Goal: Find specific page/section: Find specific page/section

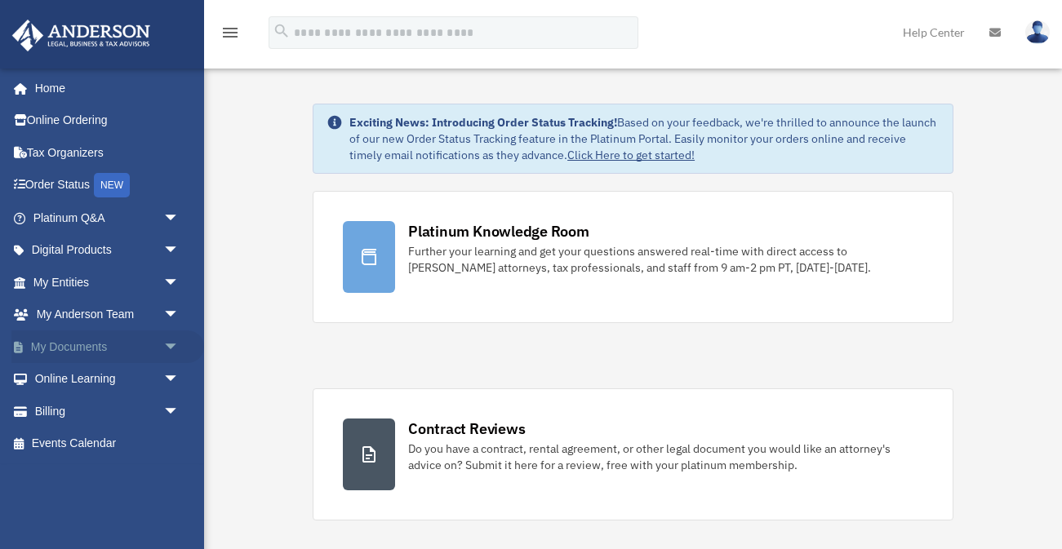
click at [73, 344] on link "My Documents arrow_drop_down" at bounding box center [107, 347] width 193 height 33
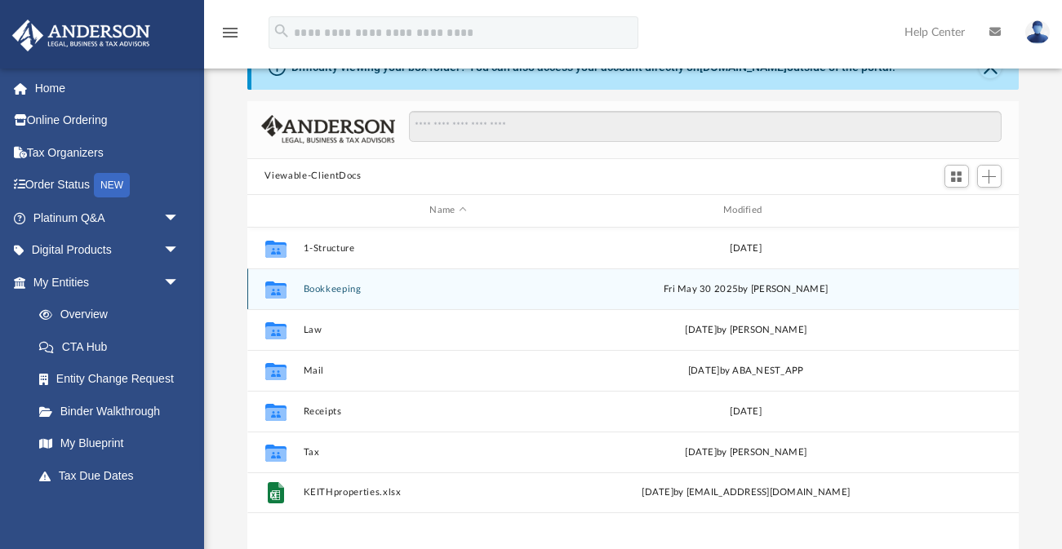
scroll to position [49, 0]
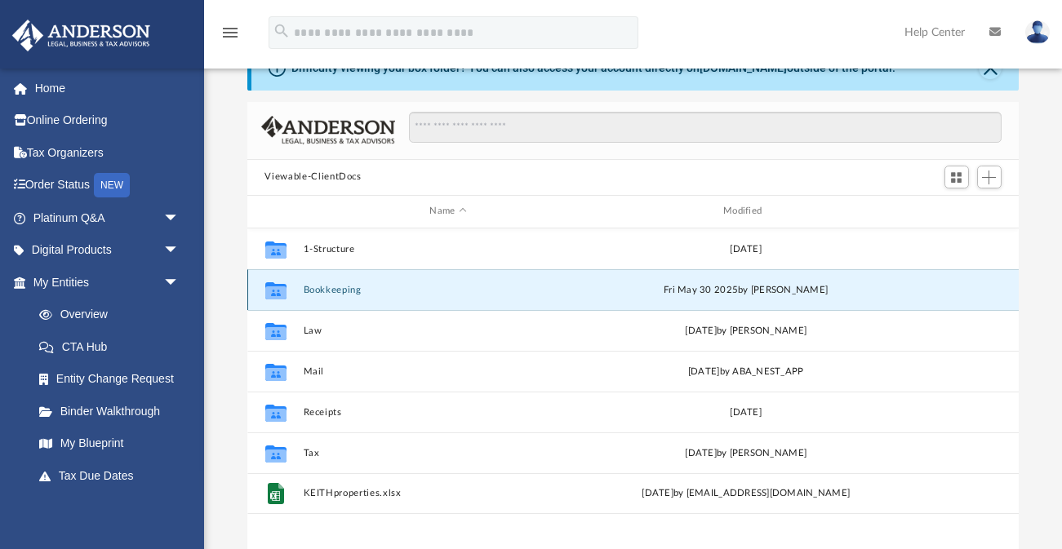
click at [334, 292] on button "Bookkeeping" at bounding box center [448, 289] width 291 height 11
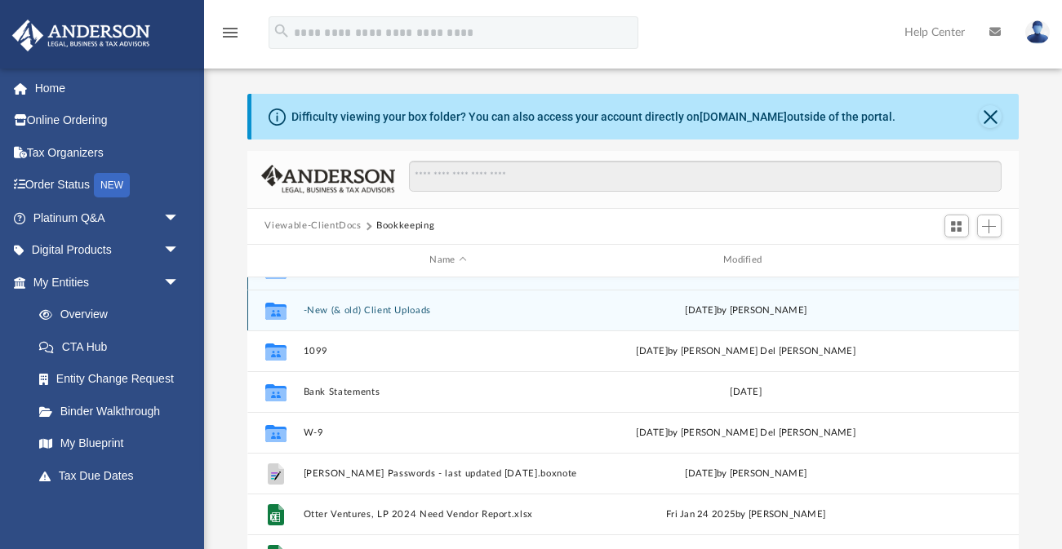
scroll to position [0, 0]
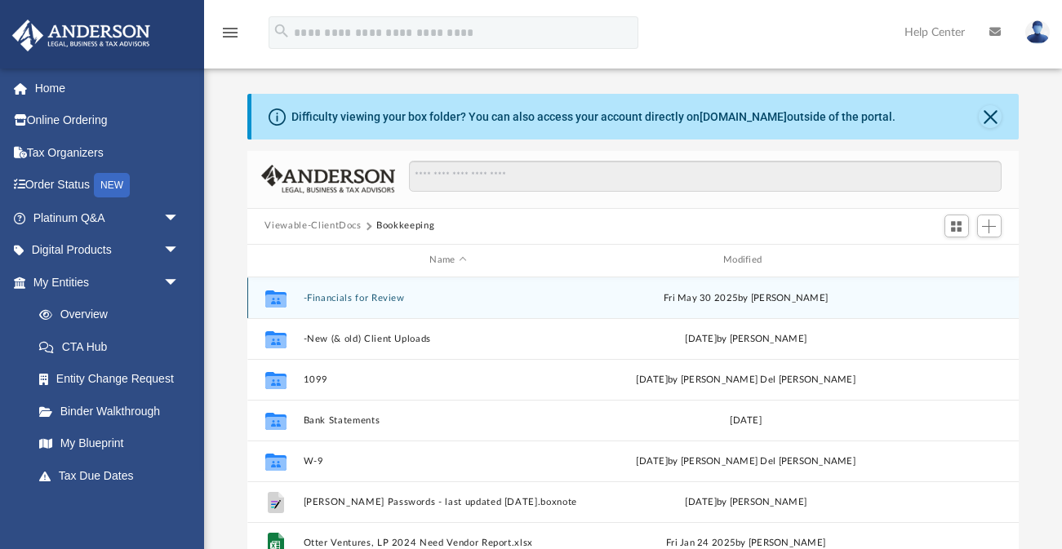
click at [342, 296] on button "-Financials for Review" at bounding box center [448, 297] width 291 height 11
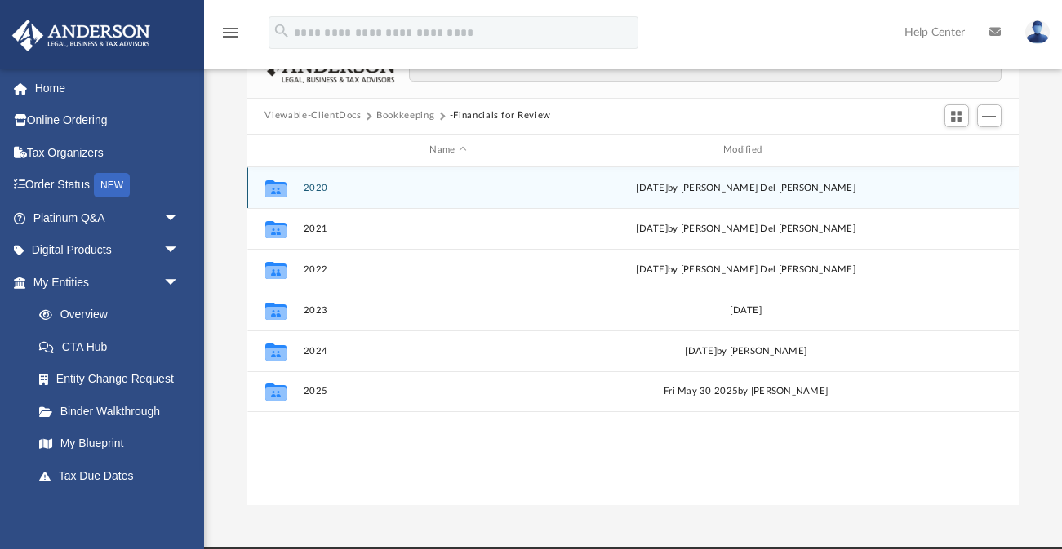
scroll to position [107, 0]
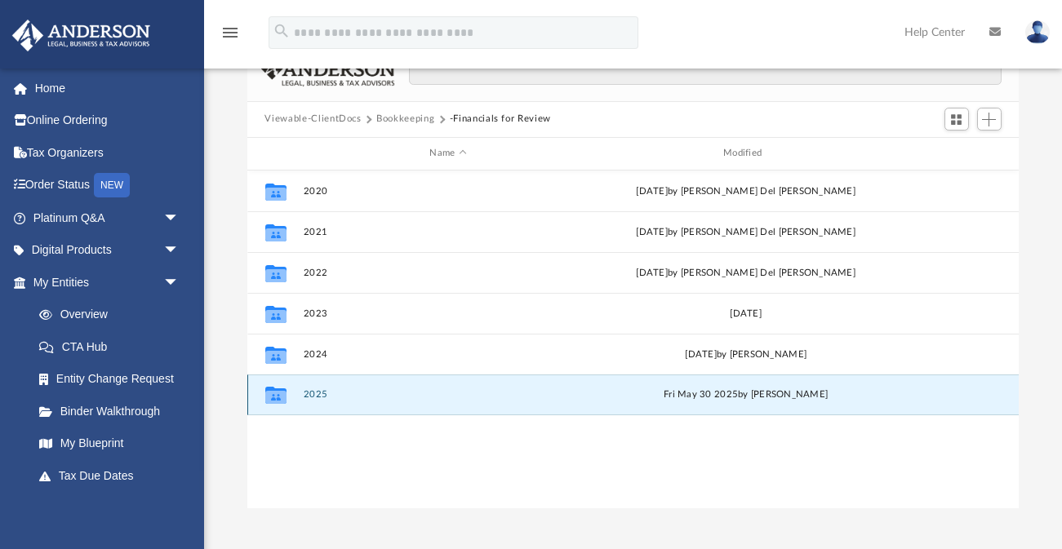
click at [309, 398] on button "2025" at bounding box center [448, 394] width 291 height 11
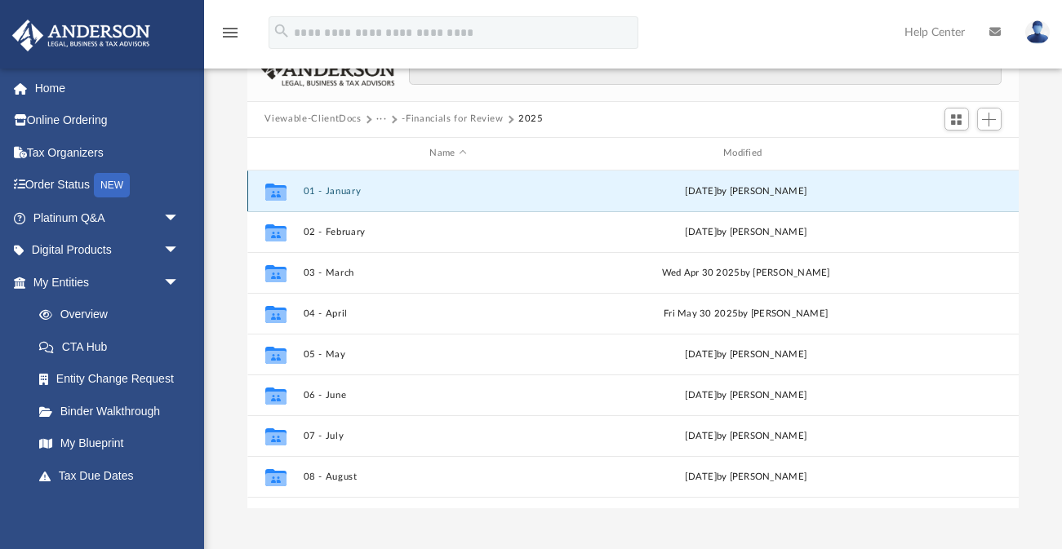
click at [344, 192] on button "01 - January" at bounding box center [448, 190] width 291 height 11
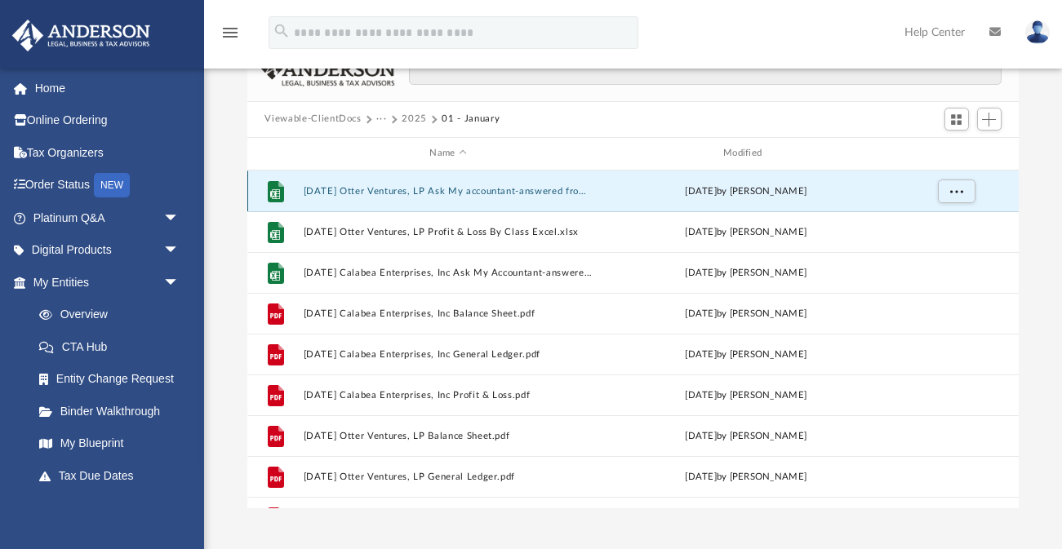
click at [395, 191] on button "2024.12.31 Otter Ventures, LP Ask My accountant-answered from Call.xlsx" at bounding box center [448, 190] width 291 height 11
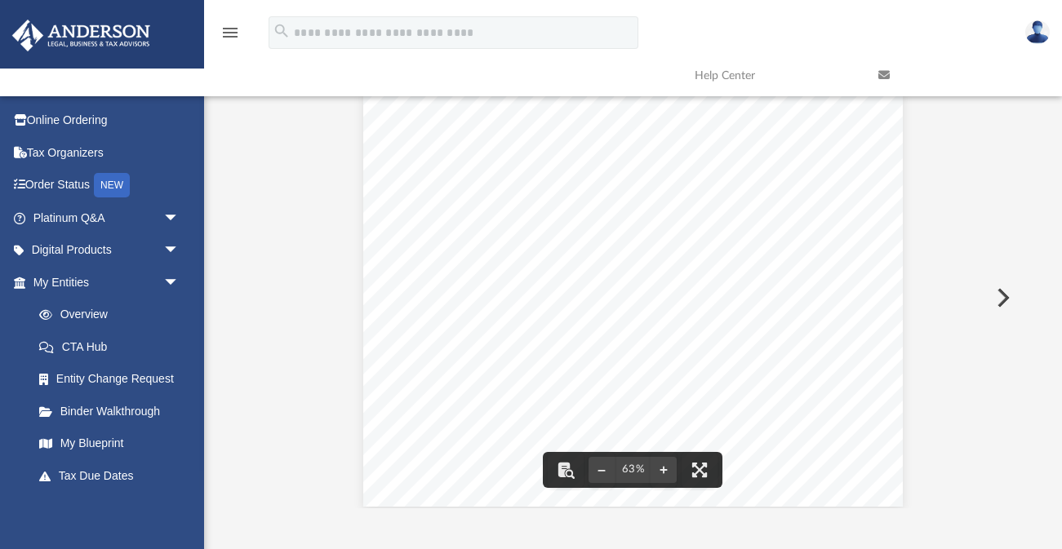
scroll to position [13, 0]
click at [664, 472] on button "File preview" at bounding box center [664, 470] width 26 height 36
click at [666, 468] on button "File preview" at bounding box center [664, 470] width 26 height 36
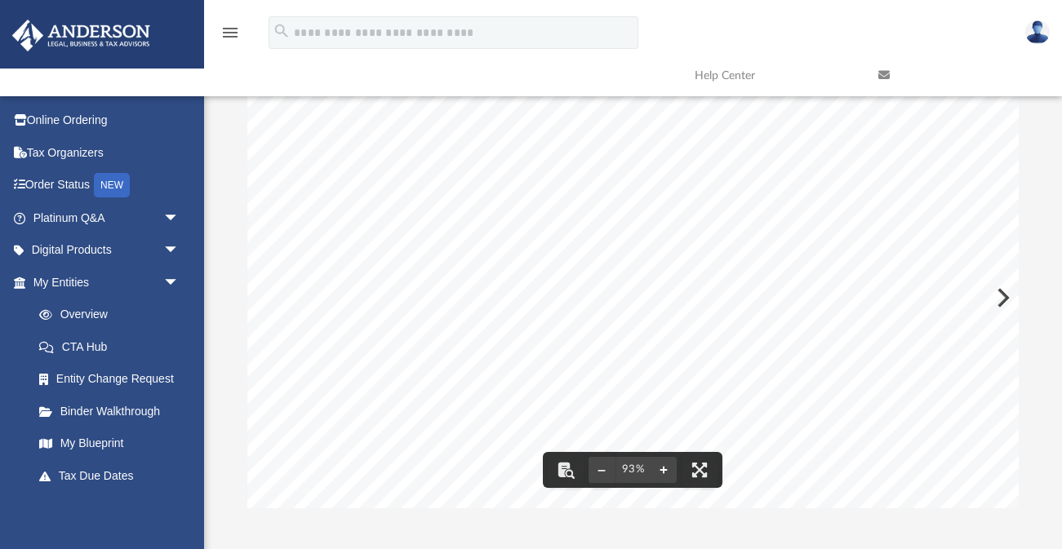
click at [666, 469] on button "File preview" at bounding box center [664, 470] width 26 height 36
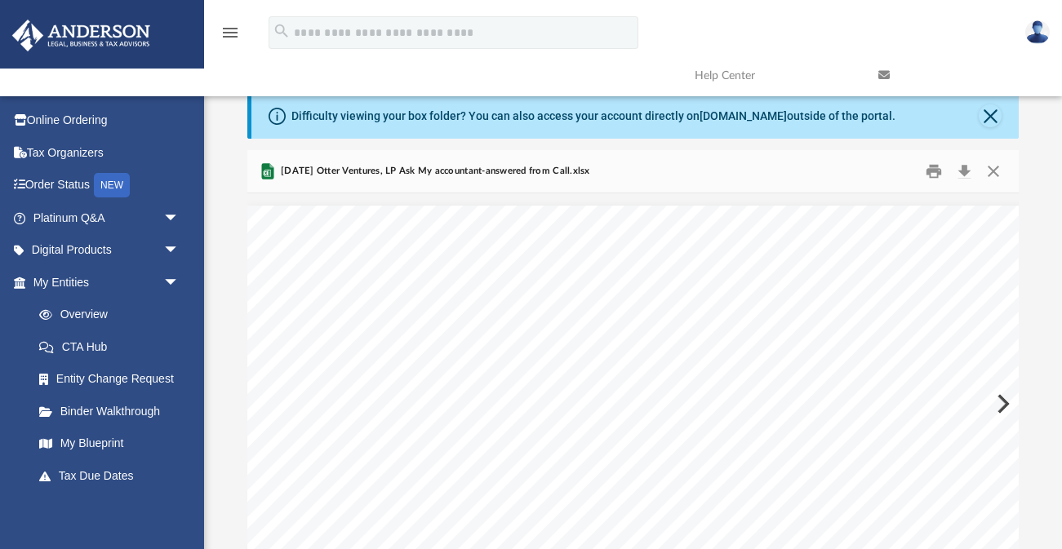
scroll to position [0, 0]
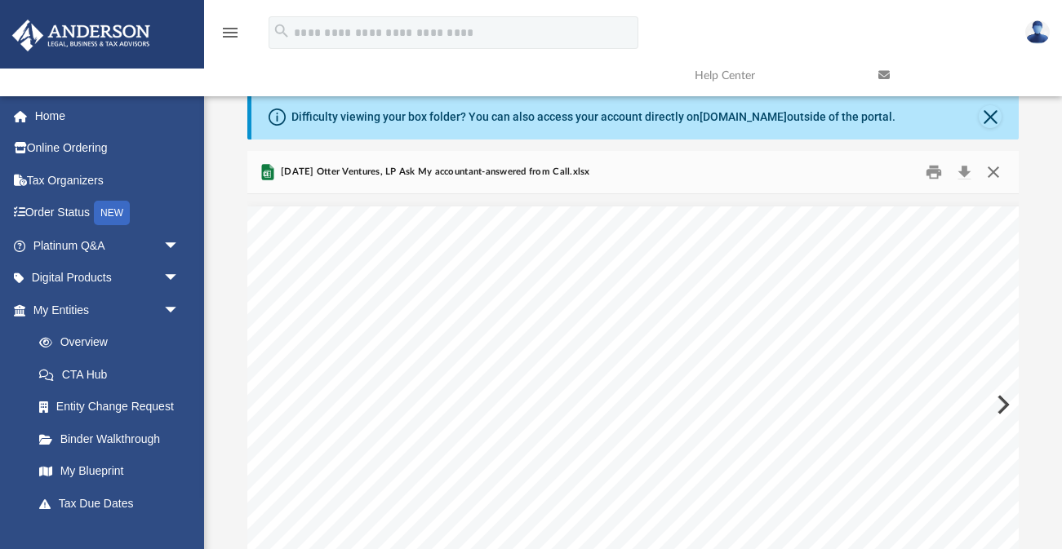
click at [994, 172] on button "Close" at bounding box center [993, 171] width 29 height 25
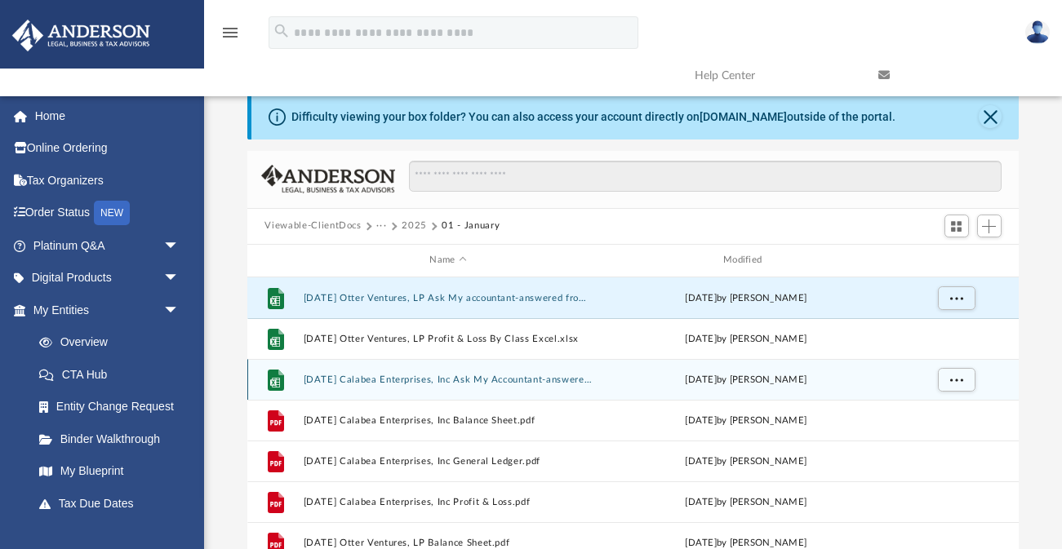
click at [504, 380] on button "2025.01.31 Calabea Enterprises, Inc Ask My Accountant-answered via call.xlsx" at bounding box center [448, 379] width 291 height 11
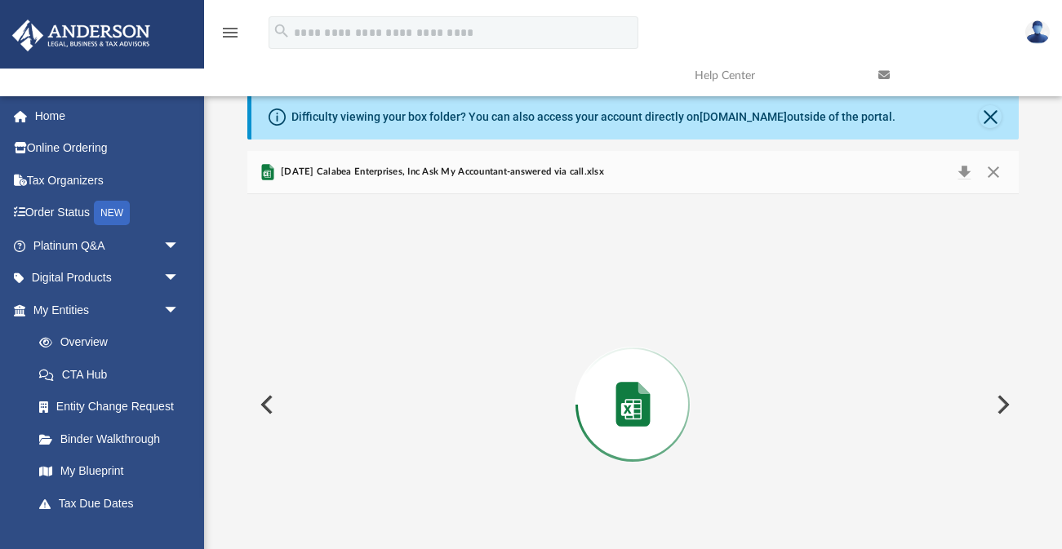
scroll to position [66, 0]
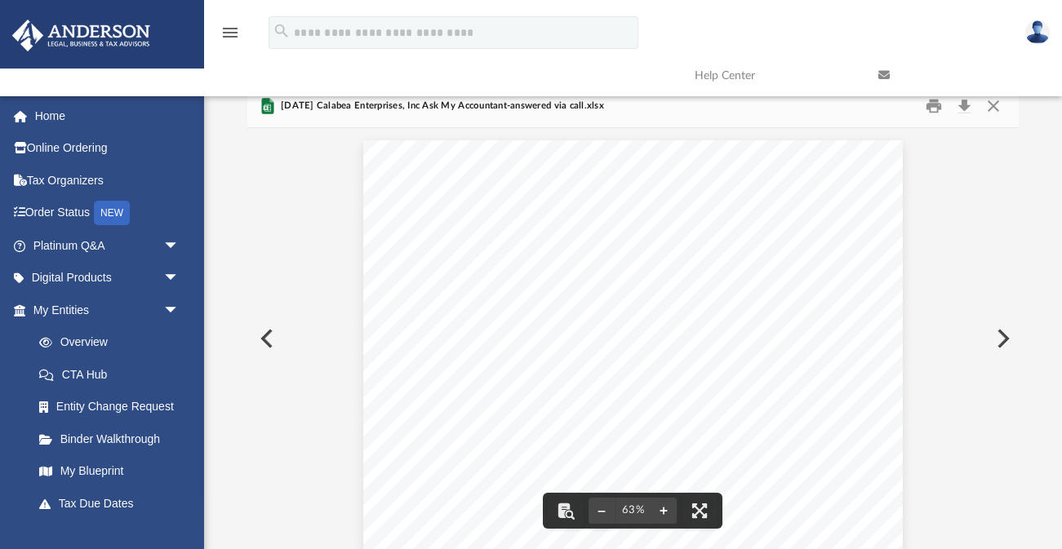
click at [660, 518] on button "File preview" at bounding box center [664, 511] width 26 height 36
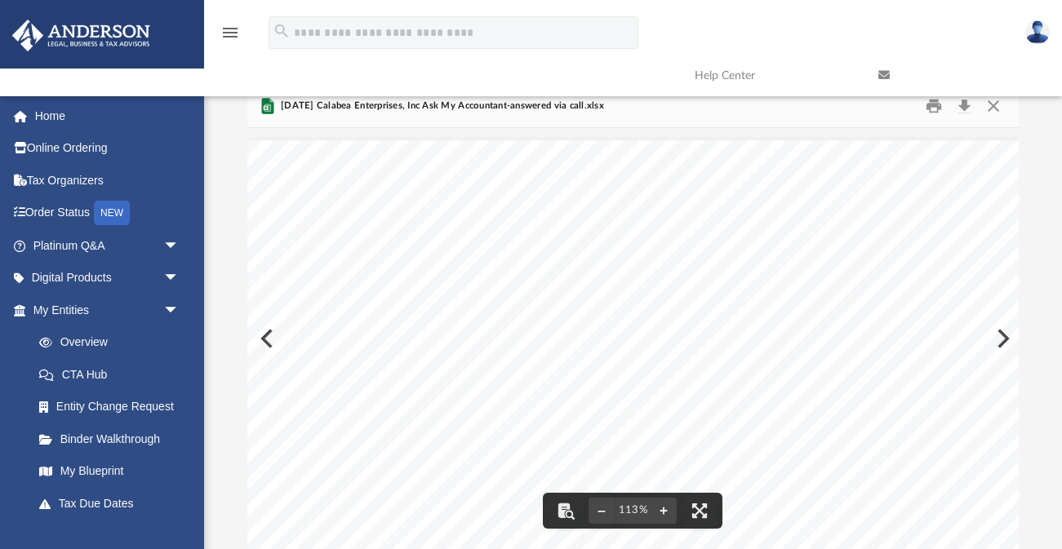
click at [665, 516] on button "File preview" at bounding box center [664, 511] width 26 height 36
click at [933, 104] on link at bounding box center [958, 75] width 184 height 64
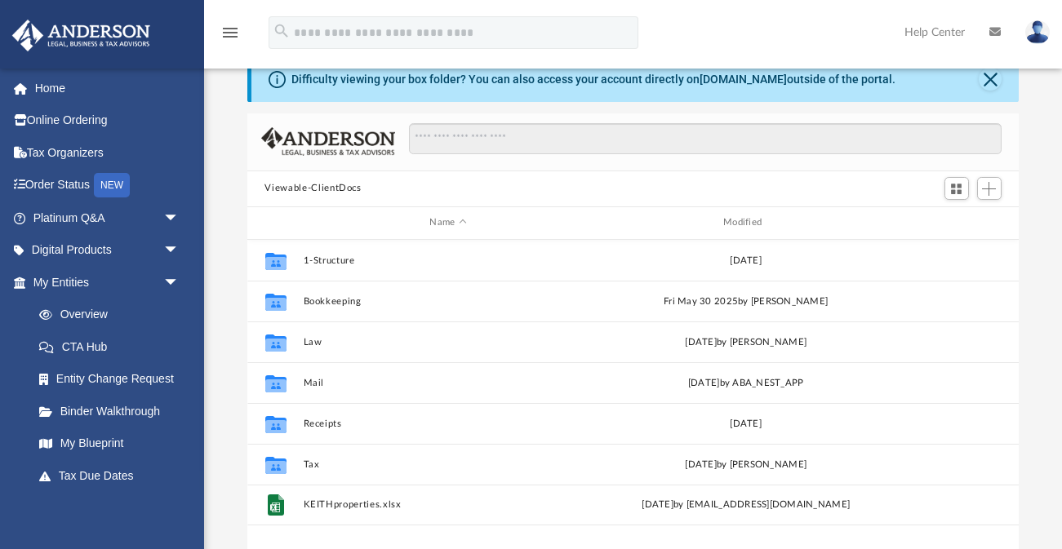
scroll to position [371, 772]
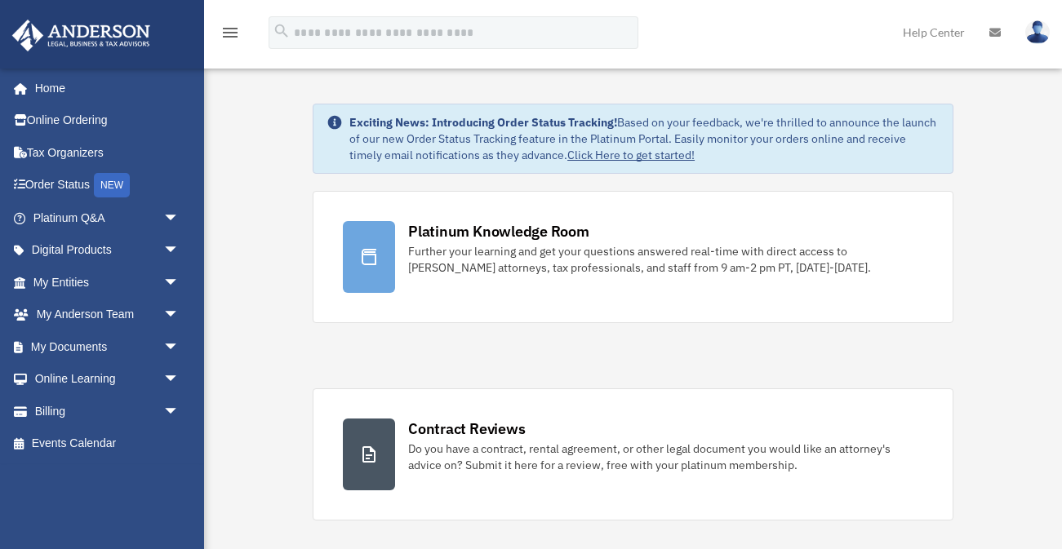
click at [350, 300] on link "Platinum Knowledge Room Further your learning and get your questions answered r…" at bounding box center [633, 257] width 641 height 132
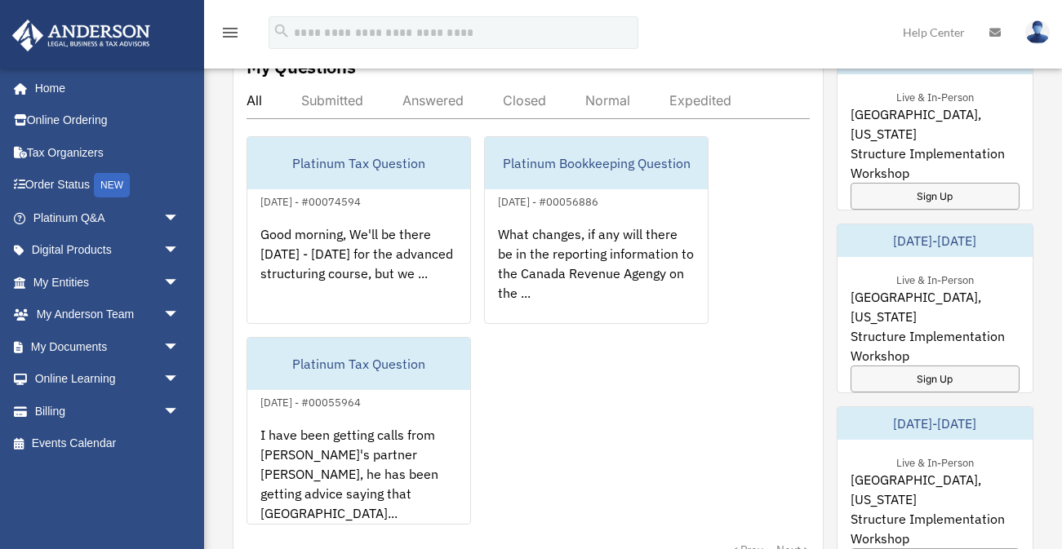
scroll to position [958, 0]
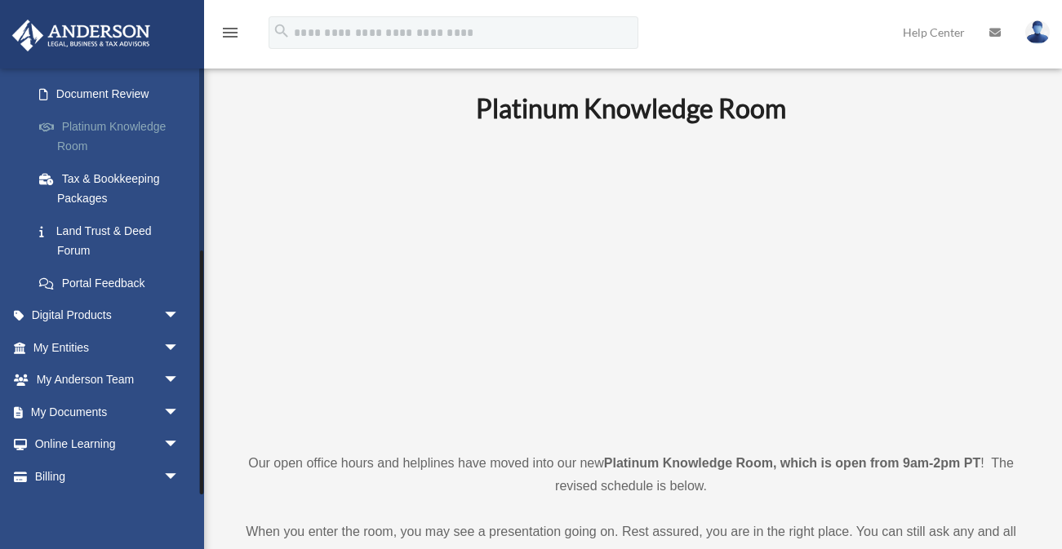
scroll to position [319, 0]
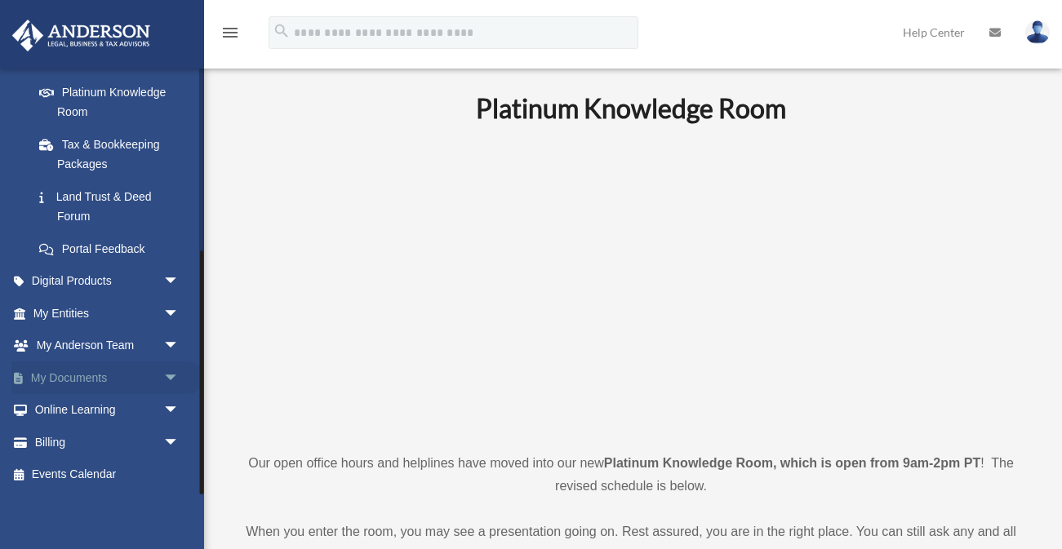
click at [85, 377] on link "My Documents arrow_drop_down" at bounding box center [107, 378] width 193 height 33
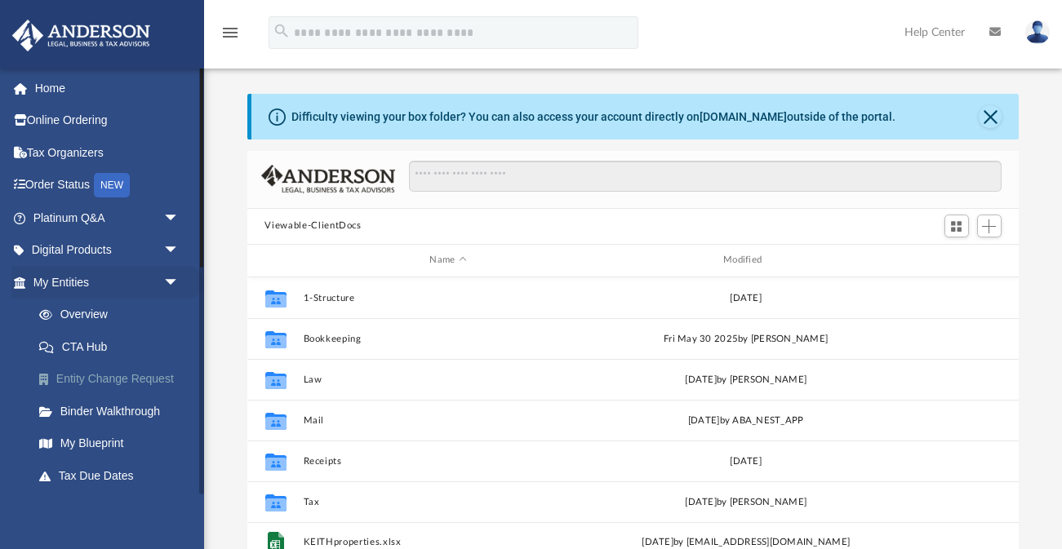
scroll to position [371, 772]
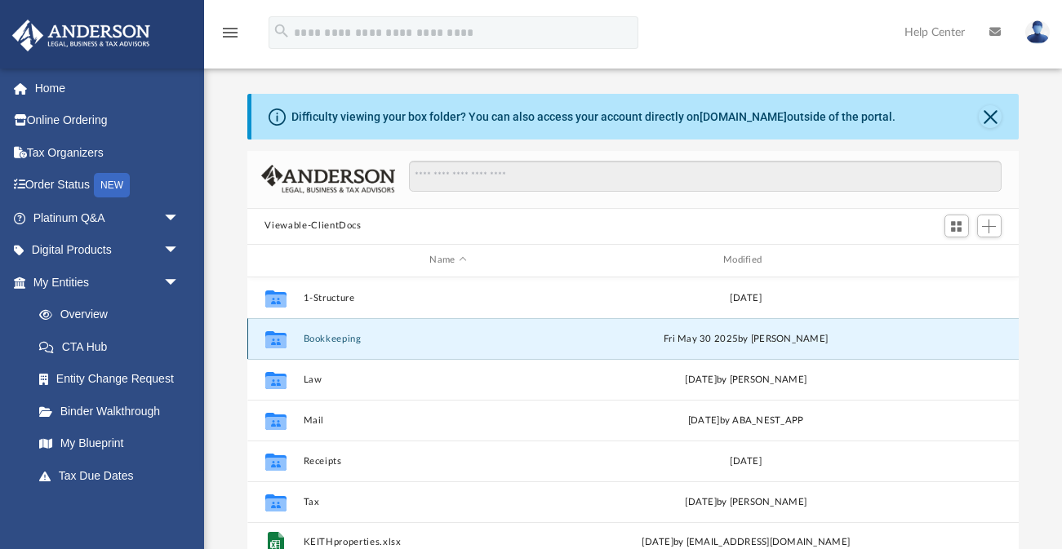
click at [334, 339] on button "Bookkeeping" at bounding box center [448, 338] width 291 height 11
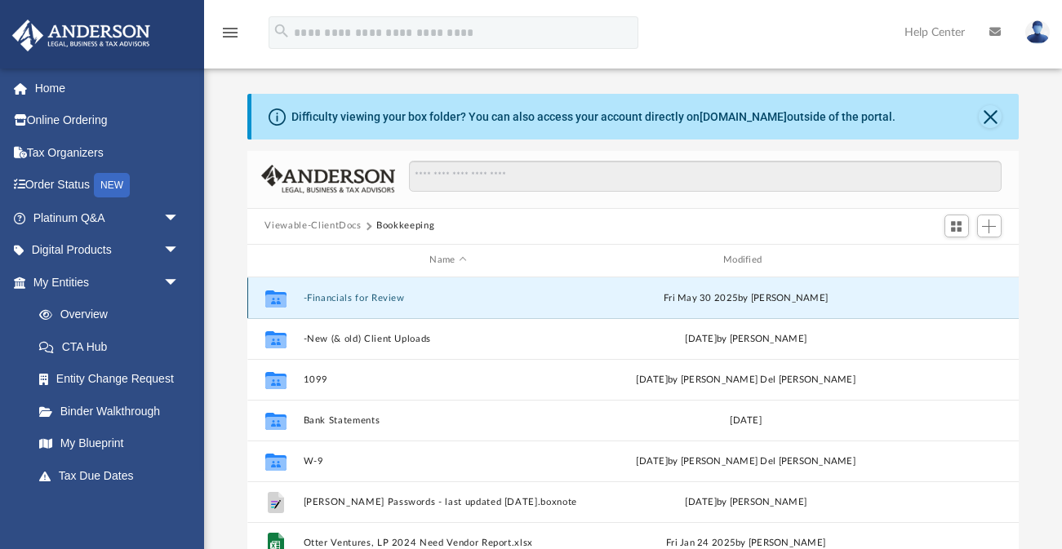
click at [355, 300] on button "-Financials for Review" at bounding box center [448, 297] width 291 height 11
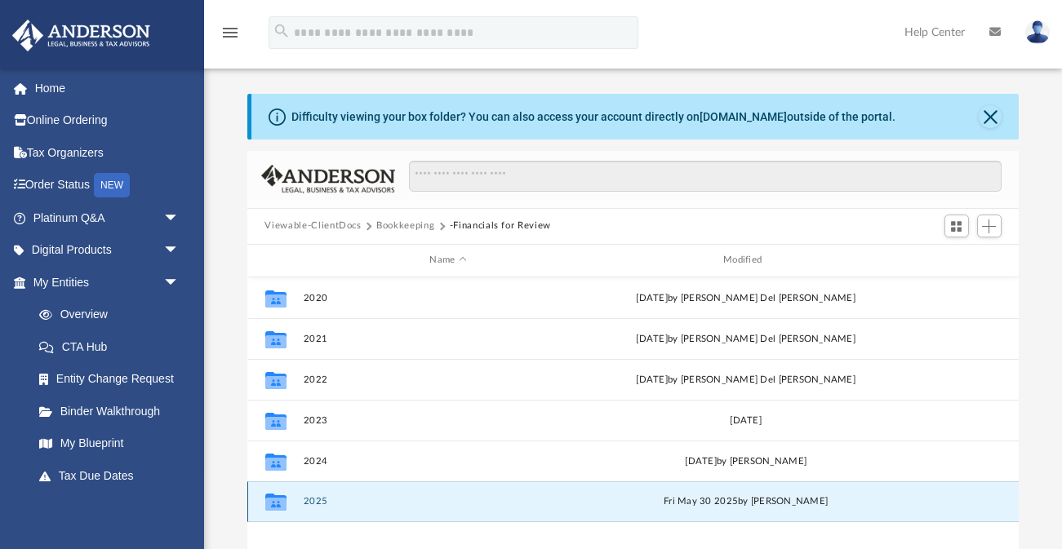
click at [357, 504] on button "2025" at bounding box center [448, 501] width 291 height 11
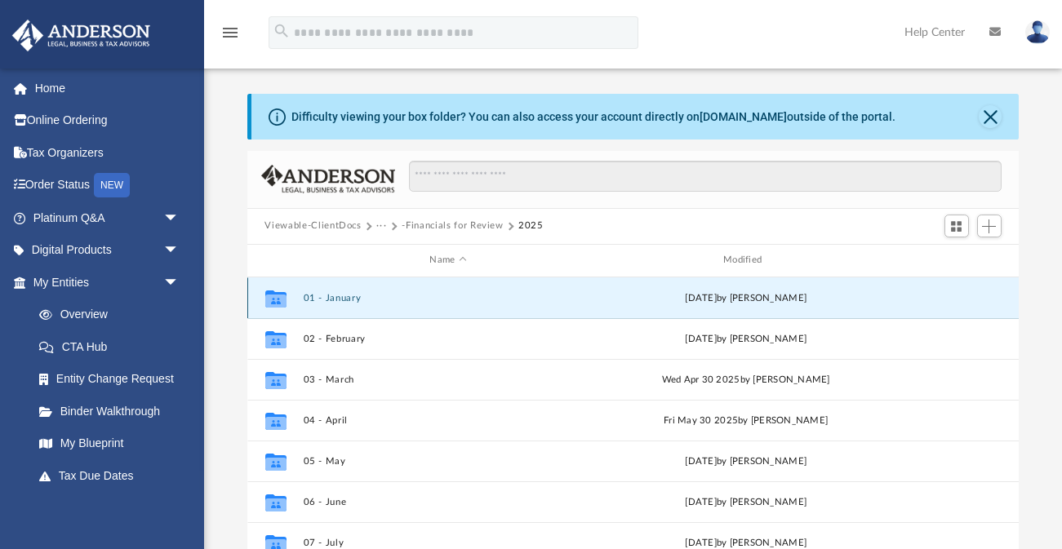
click at [346, 294] on button "01 - January" at bounding box center [448, 297] width 291 height 11
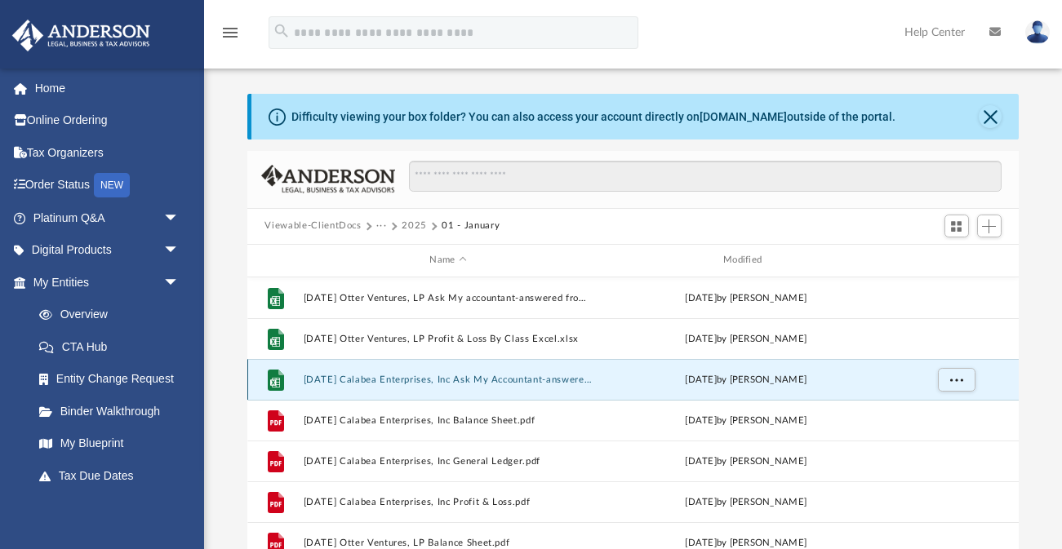
click at [421, 380] on button "2025.01.31 Calabea Enterprises, Inc Ask My Accountant-answered via call.xlsx" at bounding box center [448, 379] width 291 height 11
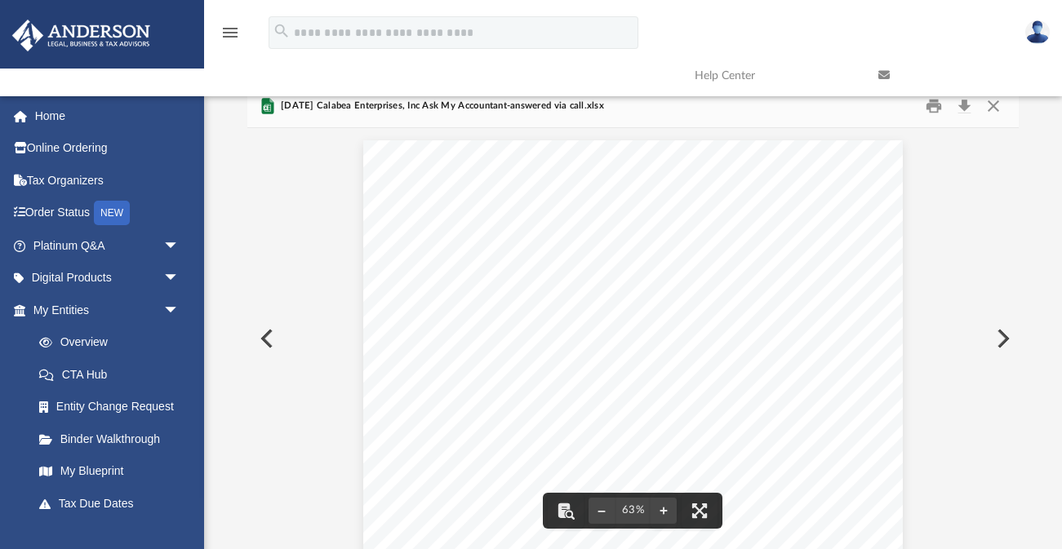
scroll to position [0, 0]
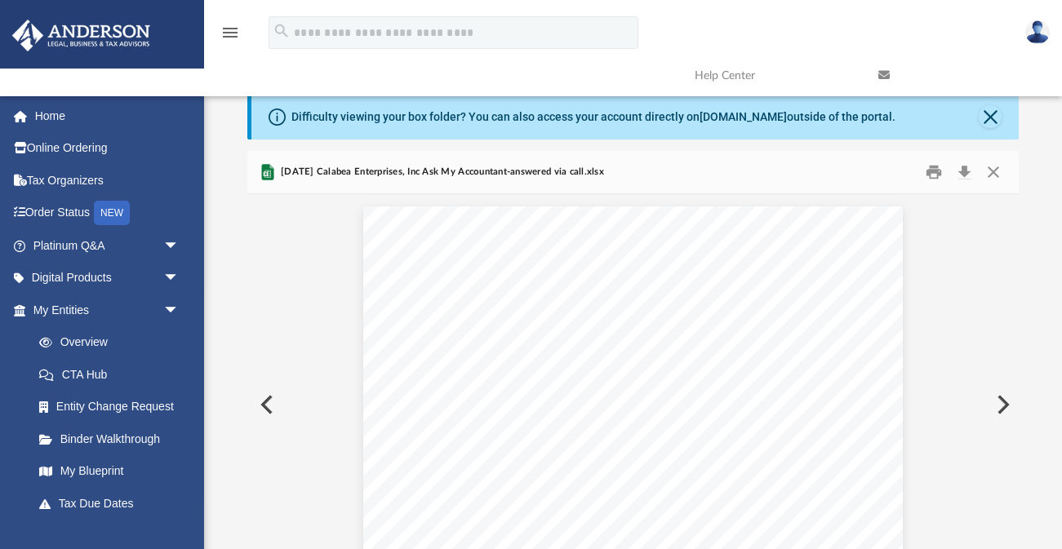
click at [1007, 401] on button "Preview" at bounding box center [1002, 405] width 36 height 46
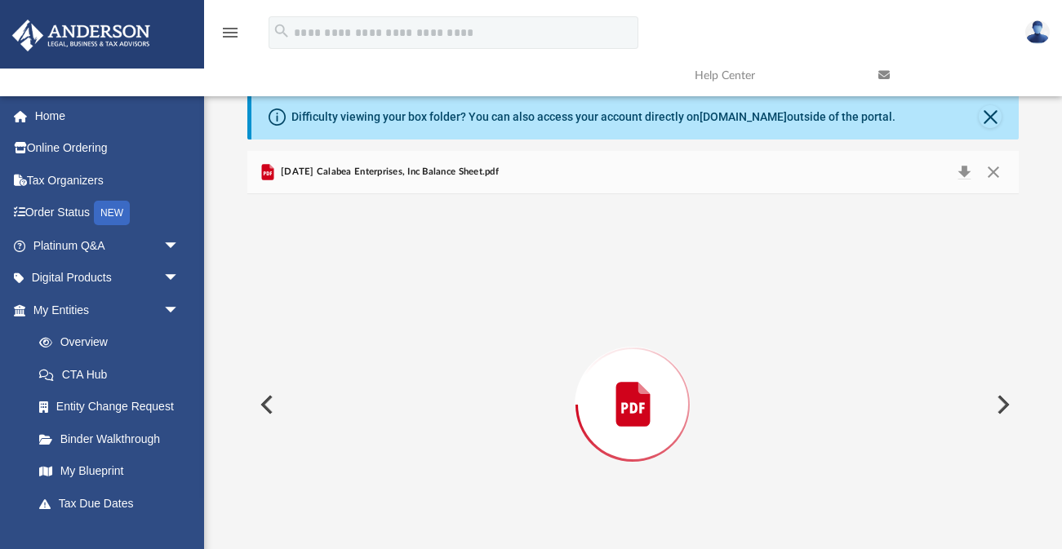
scroll to position [66, 0]
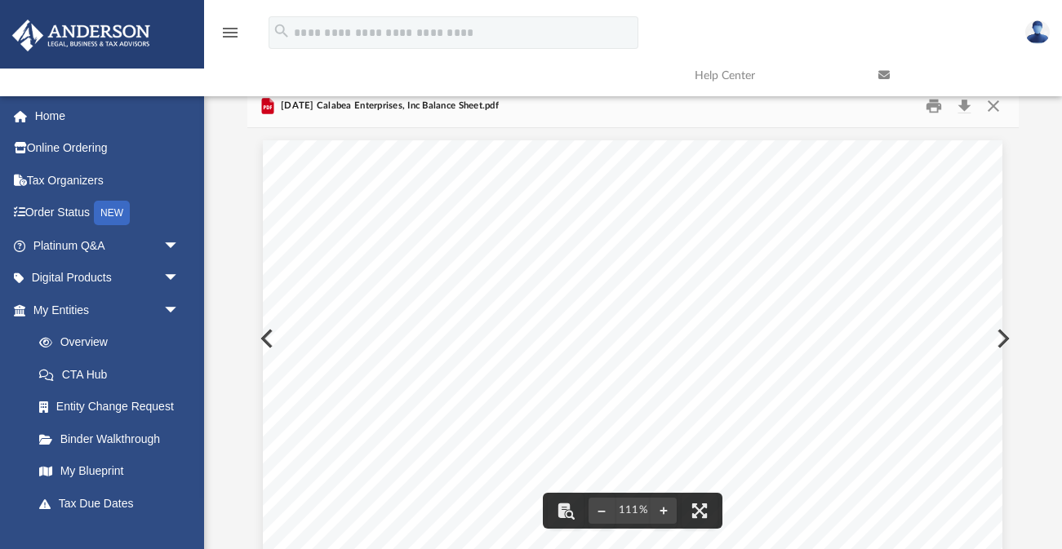
click at [1004, 339] on button "Preview" at bounding box center [1002, 339] width 36 height 46
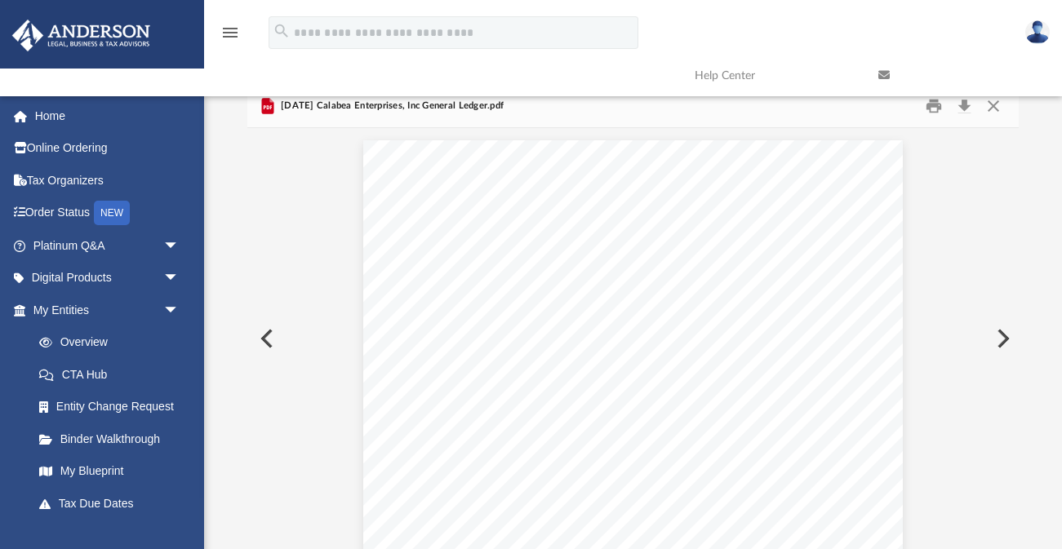
click at [1007, 339] on button "Preview" at bounding box center [1002, 339] width 36 height 46
click at [1007, 340] on button "Preview" at bounding box center [1002, 339] width 36 height 46
click at [1008, 340] on button "Preview" at bounding box center [1002, 339] width 36 height 46
click at [1008, 341] on button "Preview" at bounding box center [1002, 339] width 36 height 46
click at [1009, 341] on button "Preview" at bounding box center [1002, 339] width 36 height 46
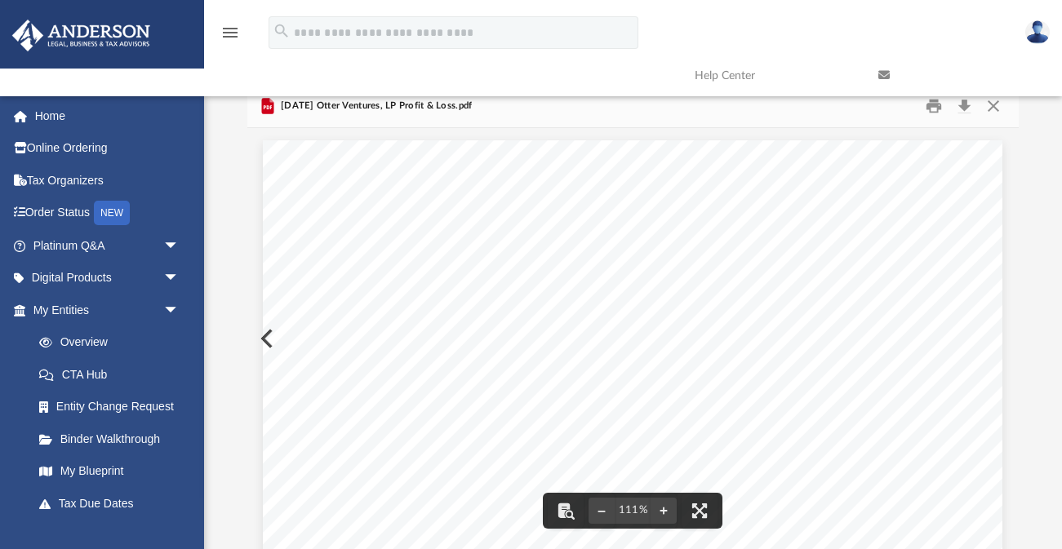
click at [995, 106] on link at bounding box center [958, 75] width 184 height 64
